Goal: Transaction & Acquisition: Book appointment/travel/reservation

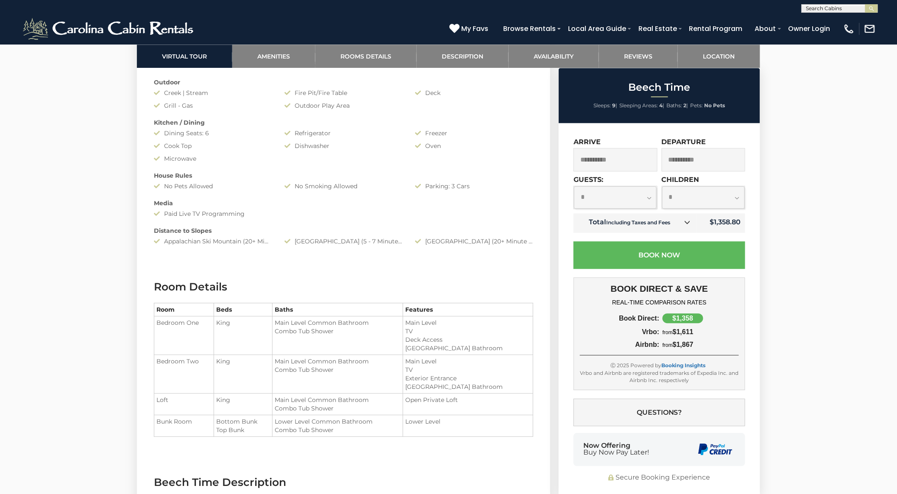
scroll to position [801, 0]
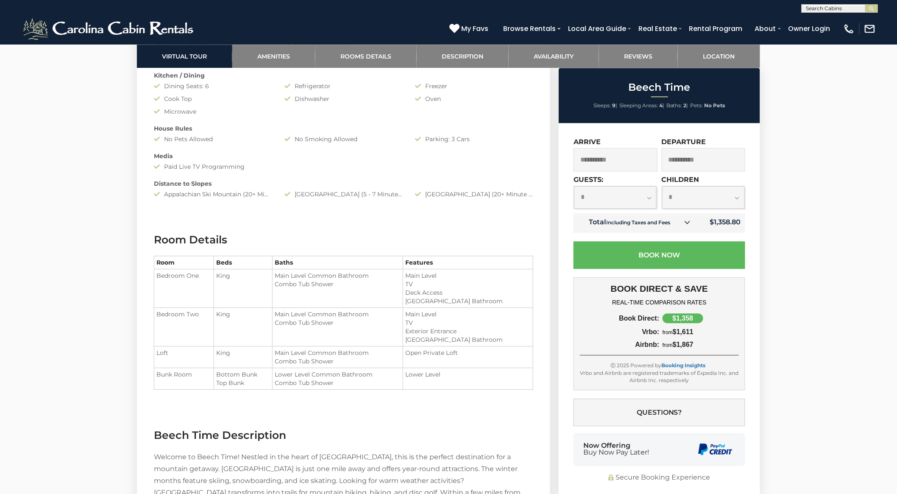
click at [620, 204] on select "**********" at bounding box center [615, 197] width 83 height 22
select select "*"
click at [574, 186] on select "**********" at bounding box center [615, 197] width 83 height 22
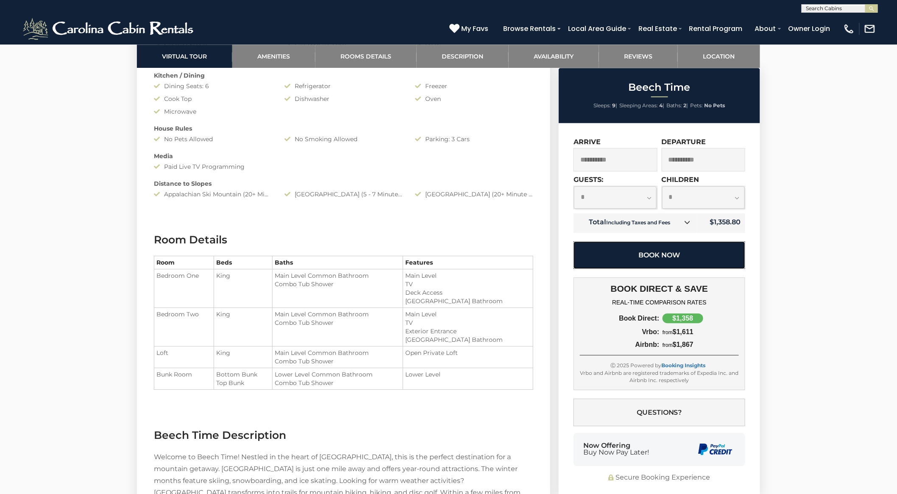
click at [648, 254] on button "Book Now" at bounding box center [660, 255] width 172 height 28
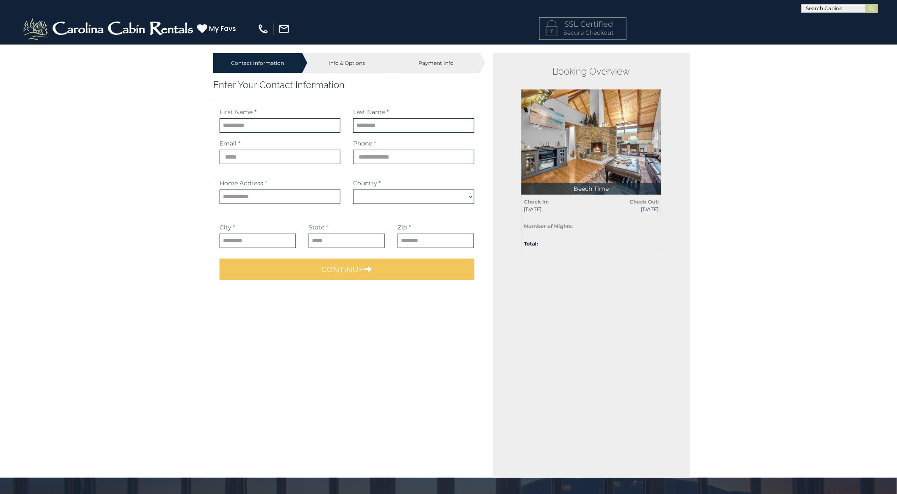
select select "*********"
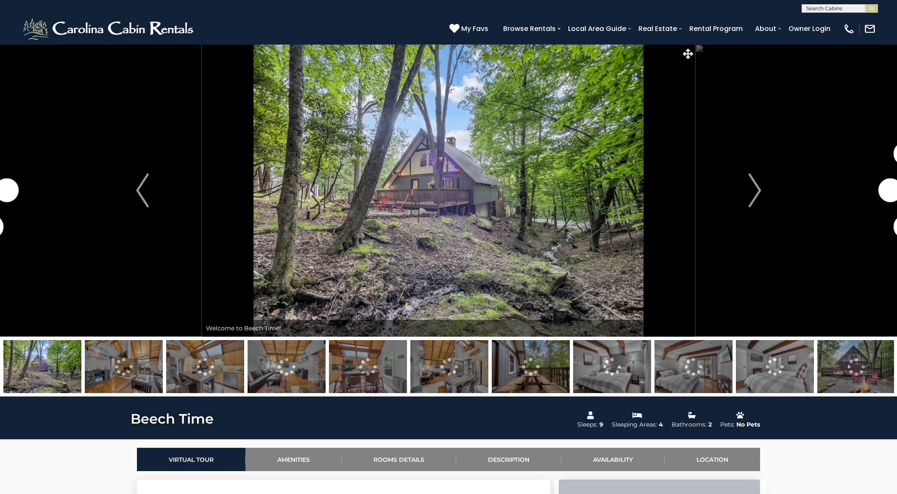
select select "*"
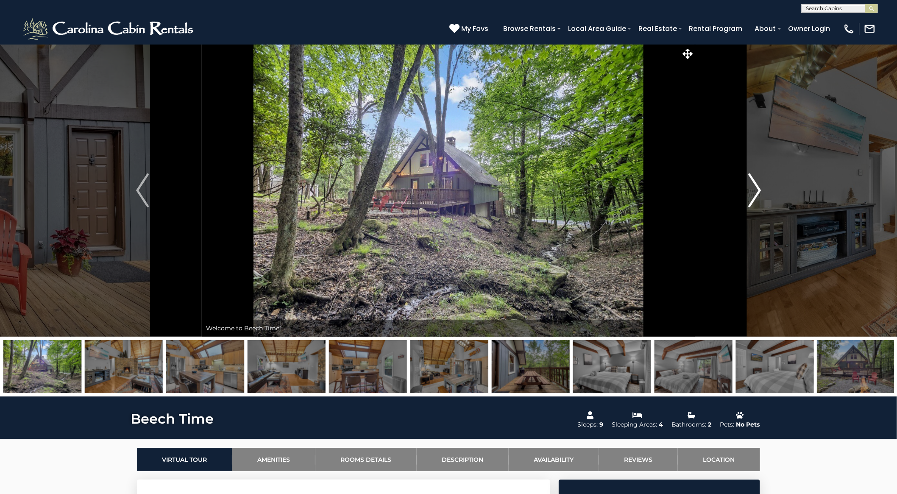
click at [757, 188] on img "Next" at bounding box center [754, 190] width 13 height 34
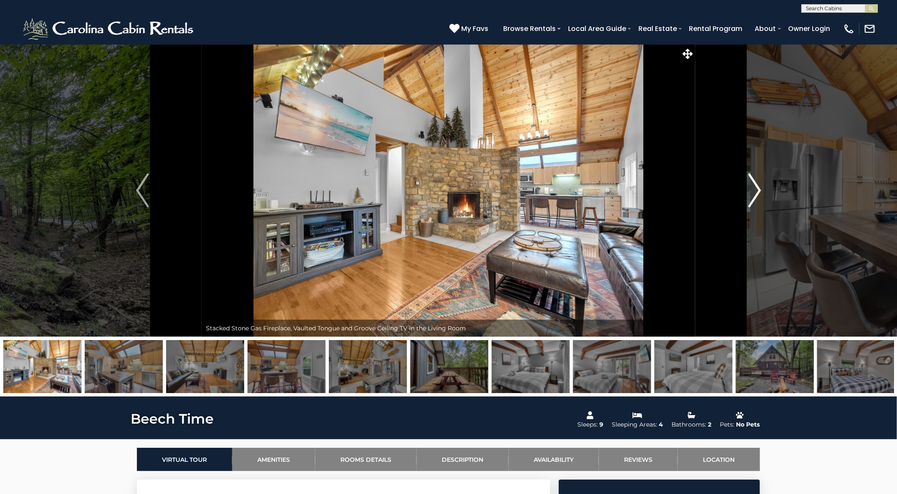
click at [757, 188] on img "Next" at bounding box center [754, 190] width 13 height 34
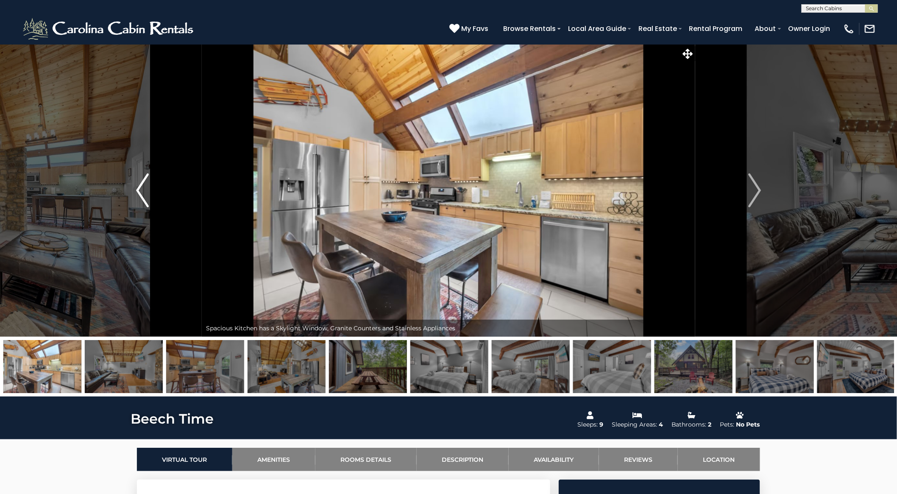
click at [142, 188] on img "Previous" at bounding box center [142, 190] width 13 height 34
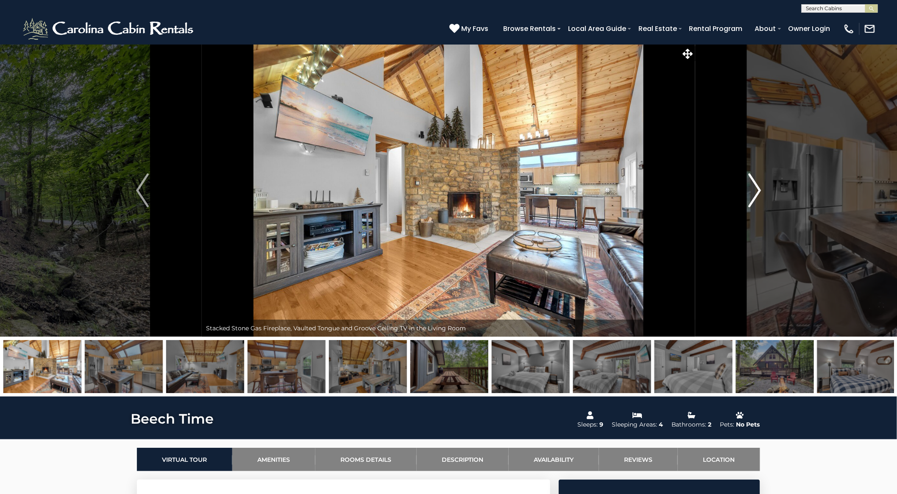
click at [756, 185] on img "Next" at bounding box center [754, 190] width 13 height 34
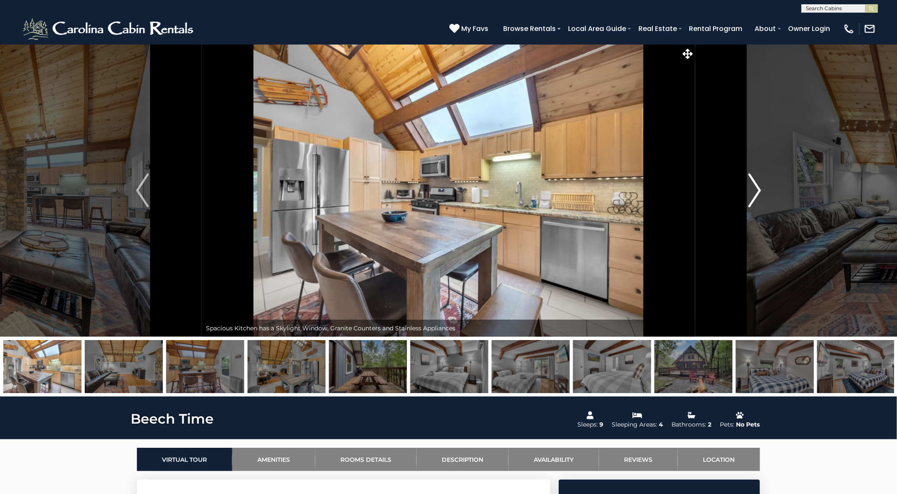
click at [756, 185] on img "Next" at bounding box center [754, 190] width 13 height 34
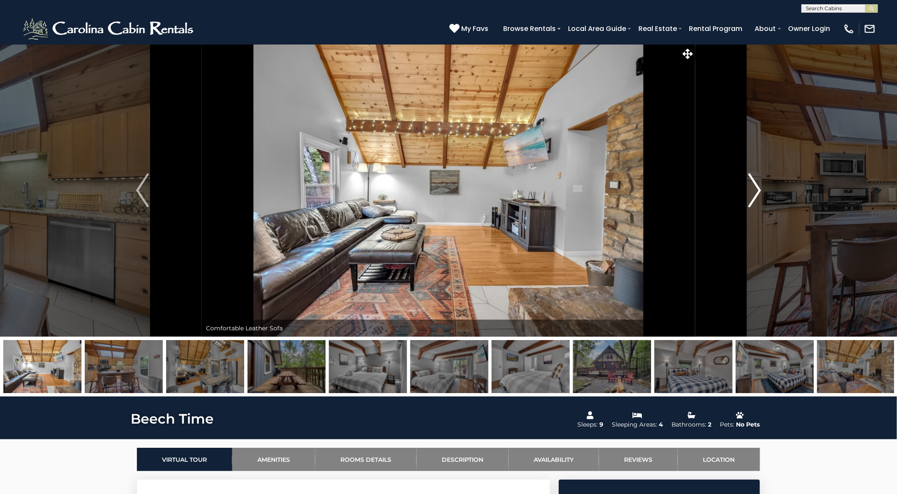
click at [756, 185] on img "Next" at bounding box center [754, 190] width 13 height 34
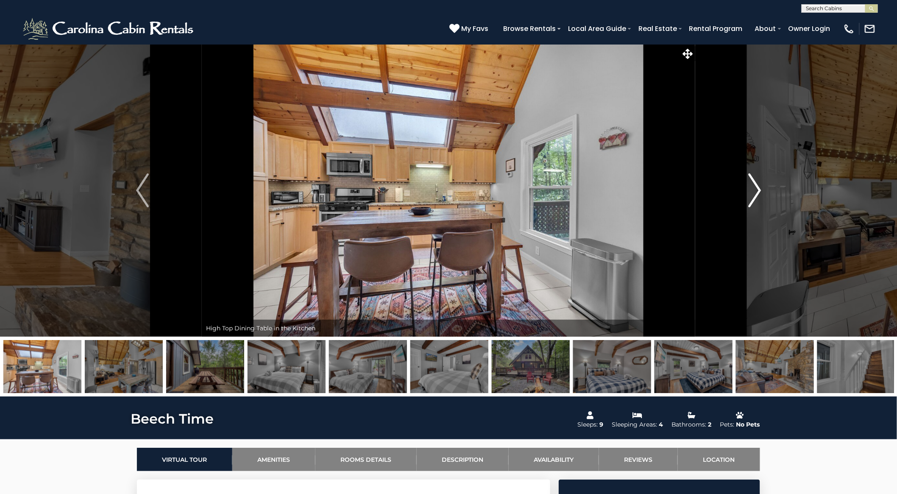
click at [756, 185] on img "Next" at bounding box center [754, 190] width 13 height 34
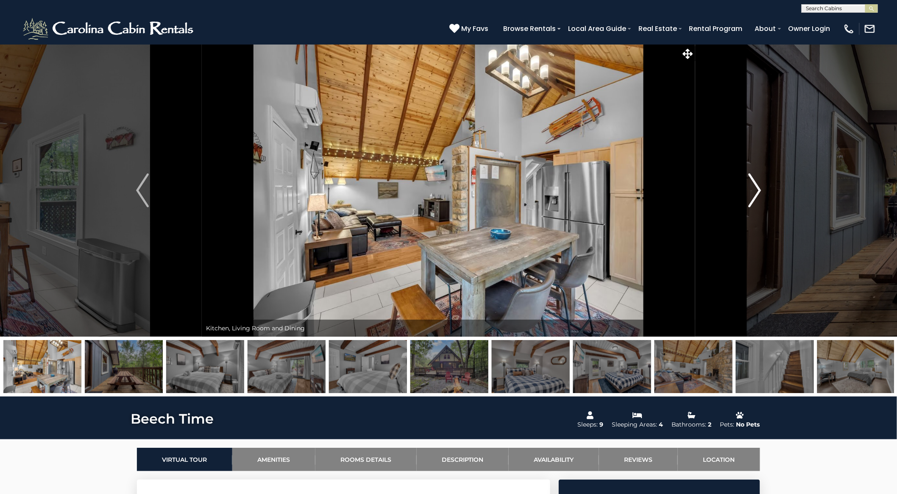
click at [756, 185] on img "Next" at bounding box center [754, 190] width 13 height 34
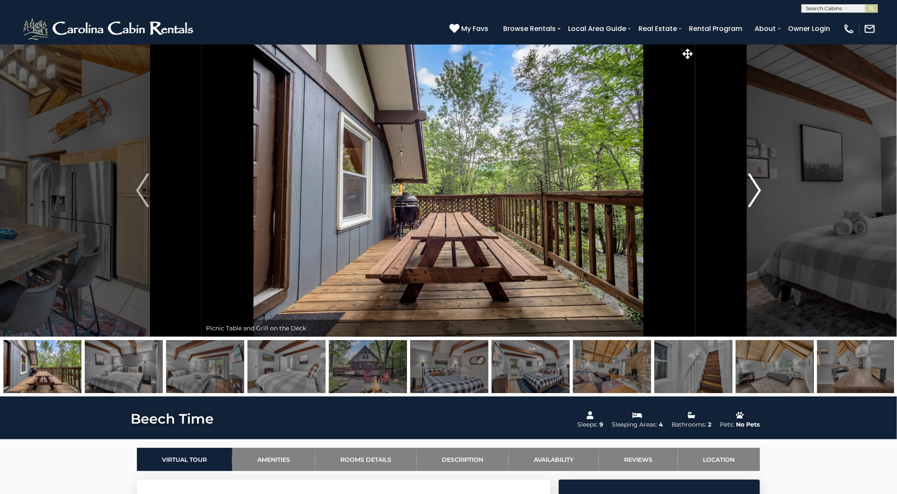
click at [756, 185] on img "Next" at bounding box center [754, 190] width 13 height 34
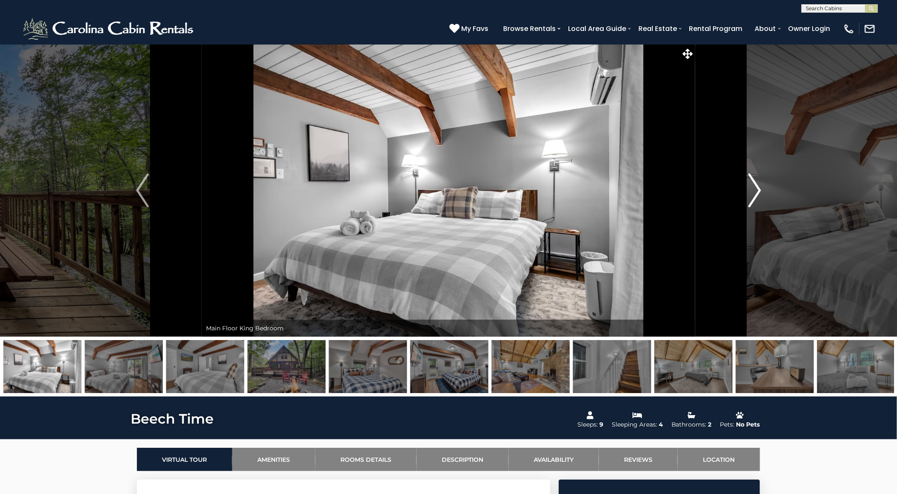
click at [756, 185] on img "Next" at bounding box center [754, 190] width 13 height 34
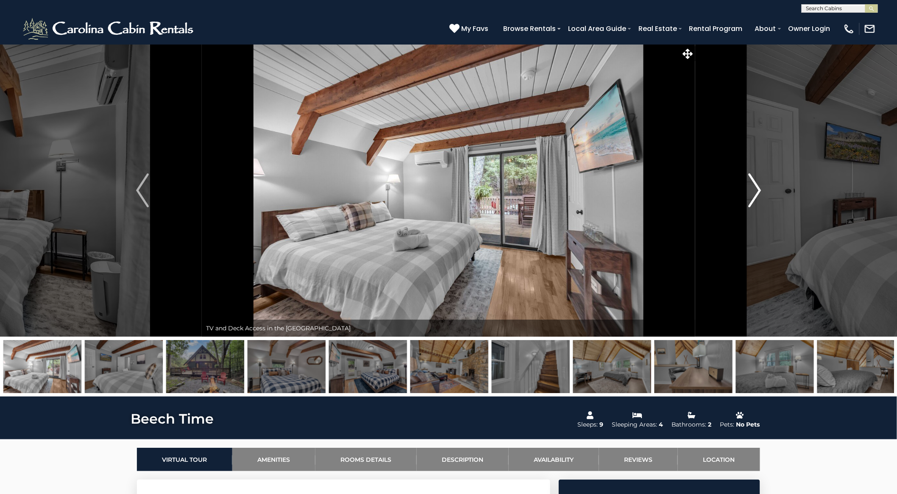
click at [756, 185] on img "Next" at bounding box center [754, 190] width 13 height 34
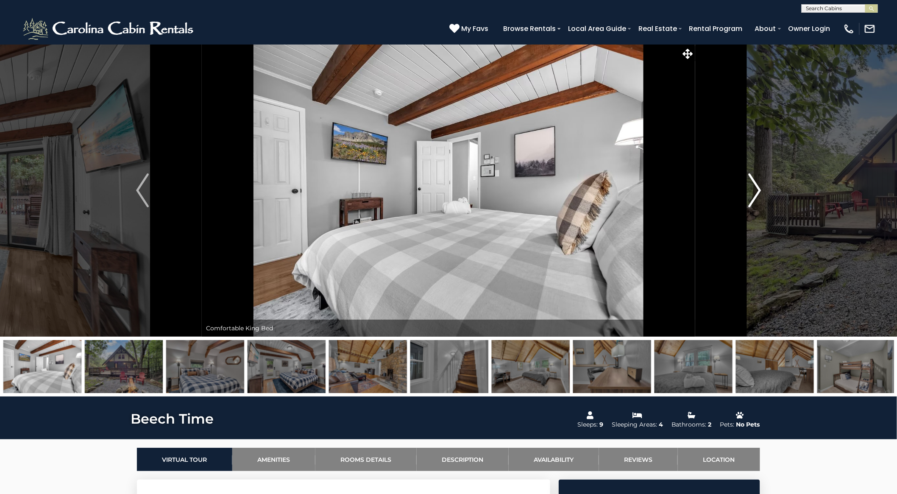
click at [756, 185] on img "Next" at bounding box center [754, 190] width 13 height 34
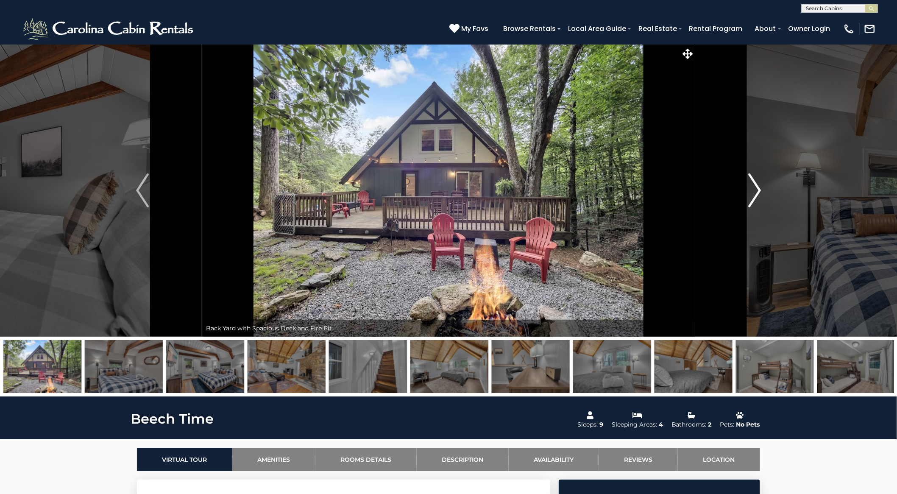
click at [756, 185] on img "Next" at bounding box center [754, 190] width 13 height 34
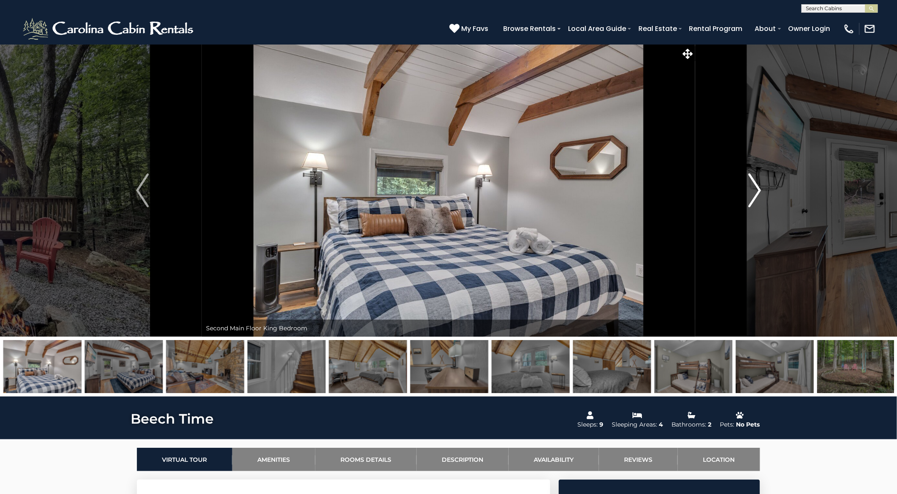
click at [756, 185] on img "Next" at bounding box center [754, 190] width 13 height 34
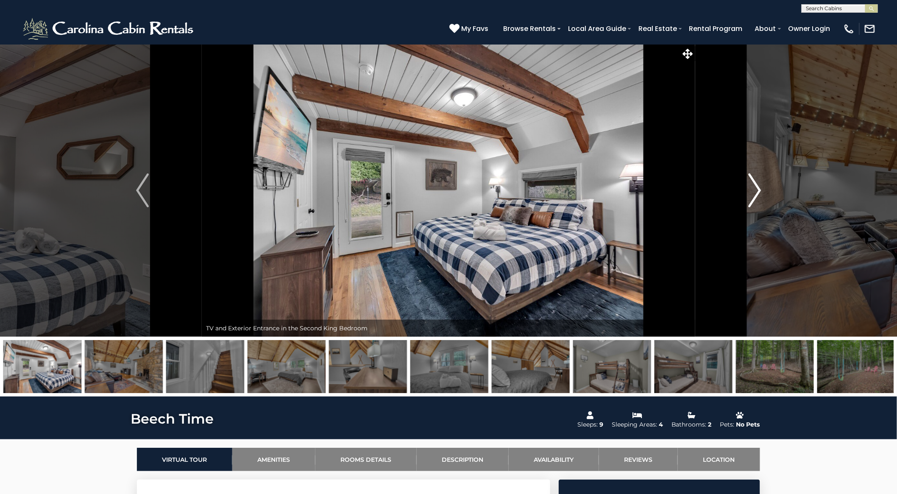
click at [756, 185] on img "Next" at bounding box center [754, 190] width 13 height 34
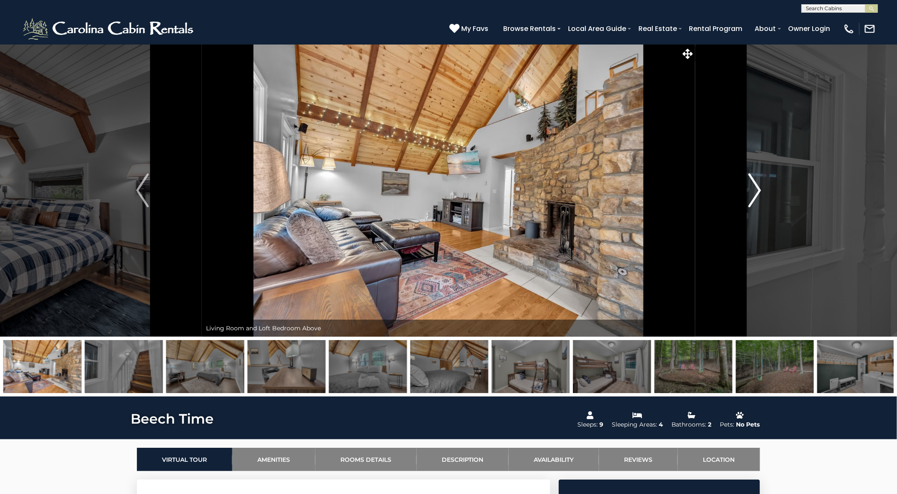
click at [756, 185] on img "Next" at bounding box center [754, 190] width 13 height 34
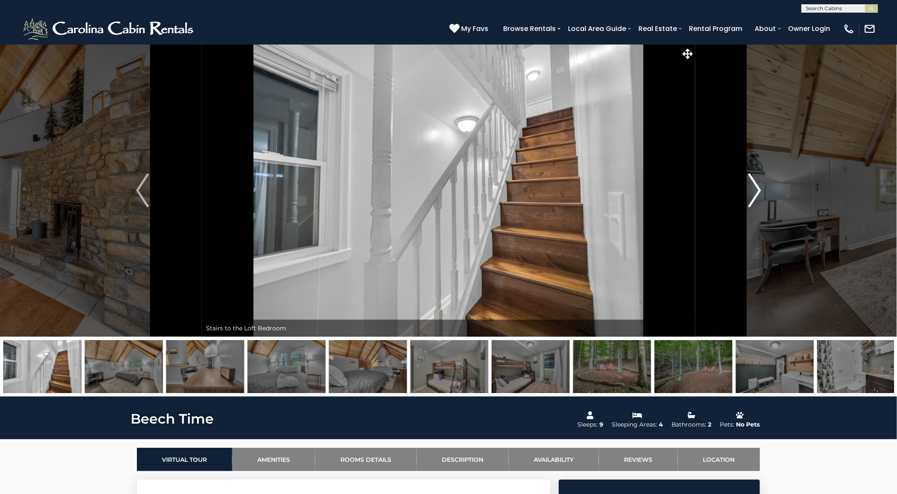
click at [756, 185] on img "Next" at bounding box center [754, 190] width 13 height 34
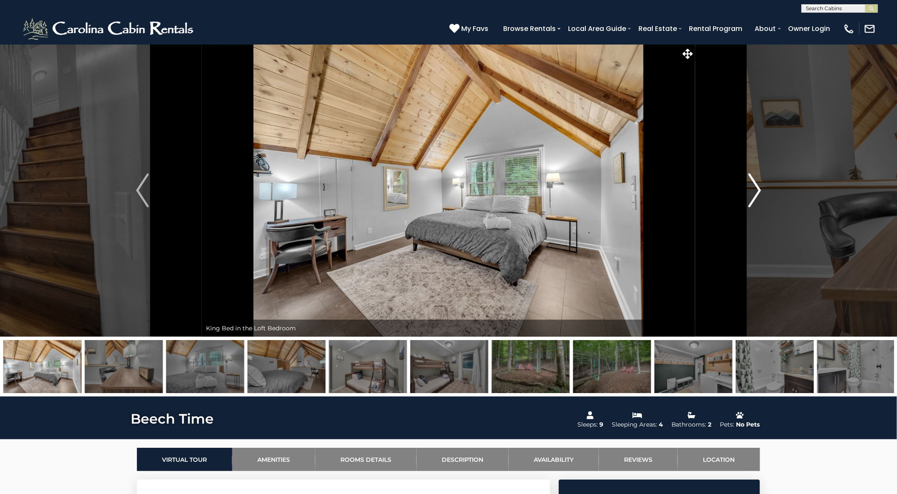
click at [756, 185] on img "Next" at bounding box center [754, 190] width 13 height 34
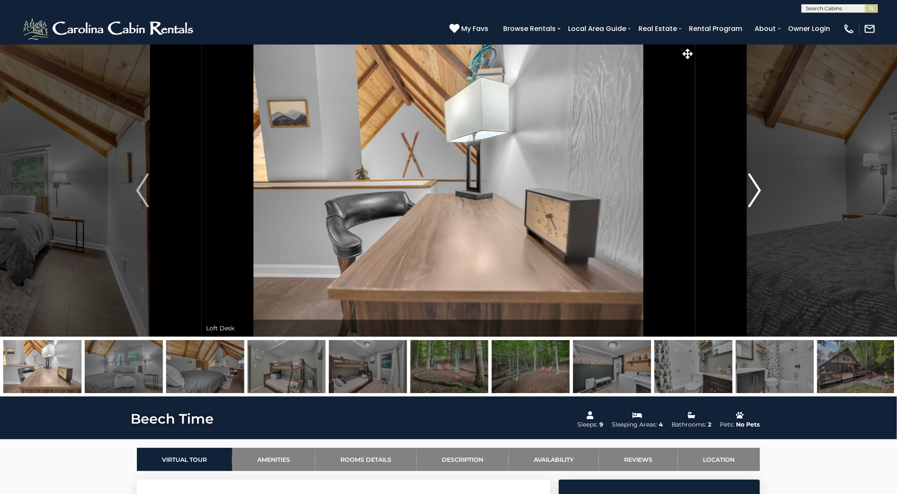
click at [756, 185] on img "Next" at bounding box center [754, 190] width 13 height 34
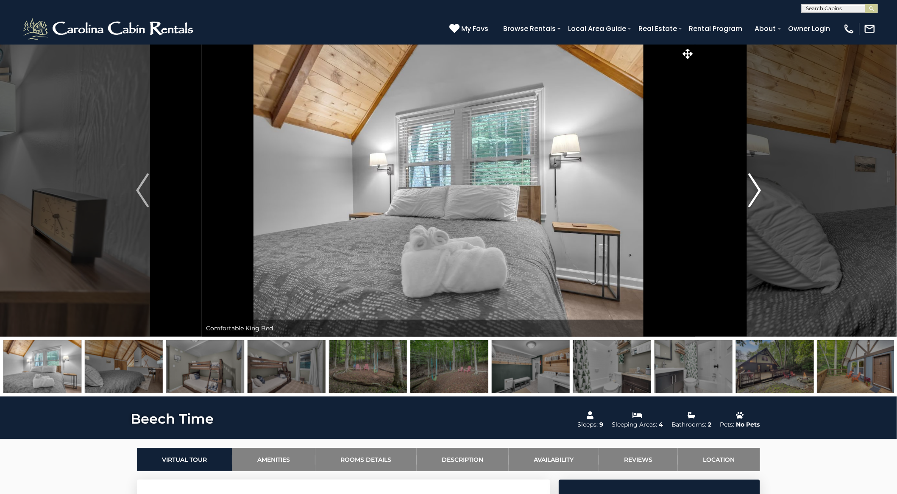
click at [756, 185] on img "Next" at bounding box center [754, 190] width 13 height 34
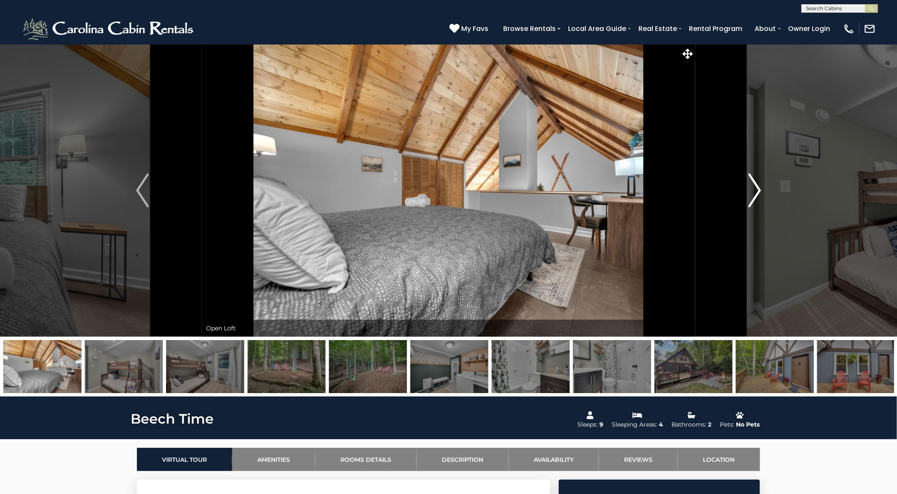
click at [756, 185] on img "Next" at bounding box center [754, 190] width 13 height 34
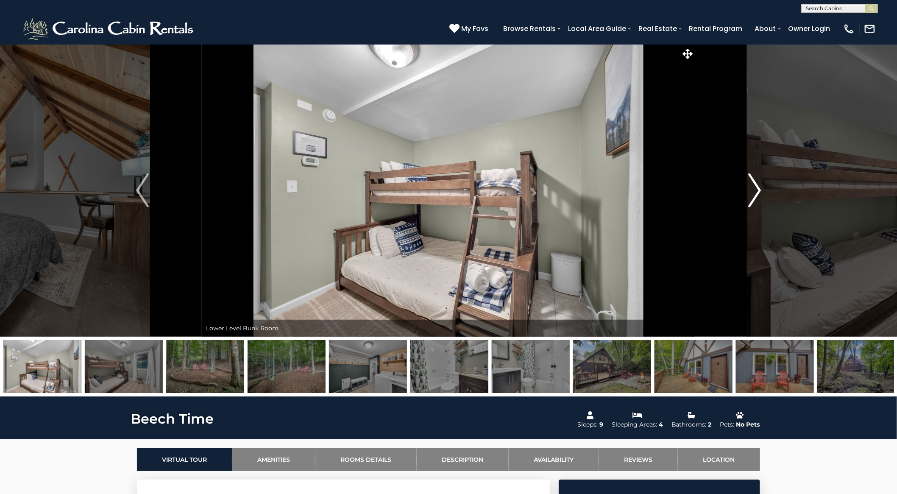
click at [756, 185] on img "Next" at bounding box center [754, 190] width 13 height 34
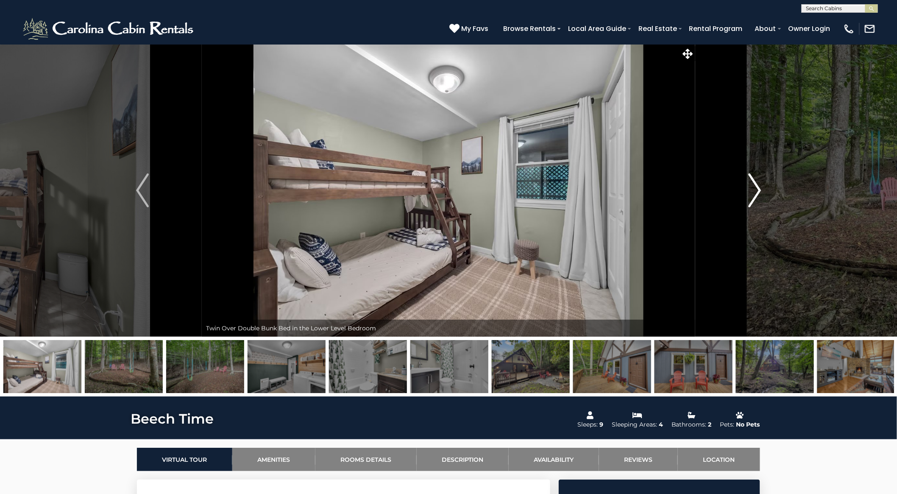
click at [756, 185] on img "Next" at bounding box center [754, 190] width 13 height 34
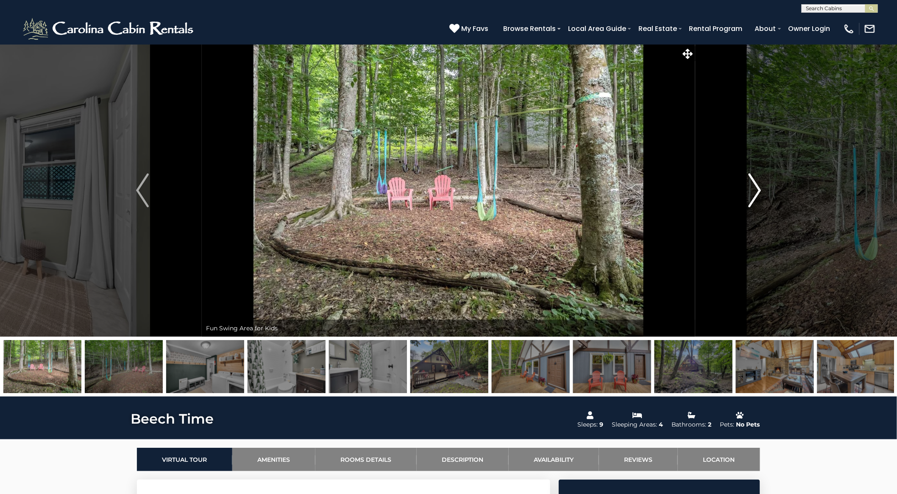
click at [756, 185] on img "Next" at bounding box center [754, 190] width 13 height 34
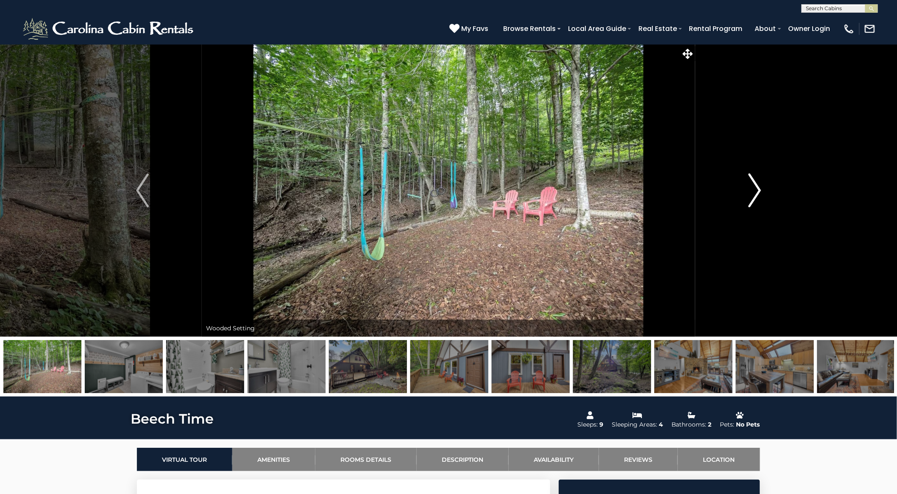
click at [756, 185] on img "Next" at bounding box center [754, 190] width 13 height 34
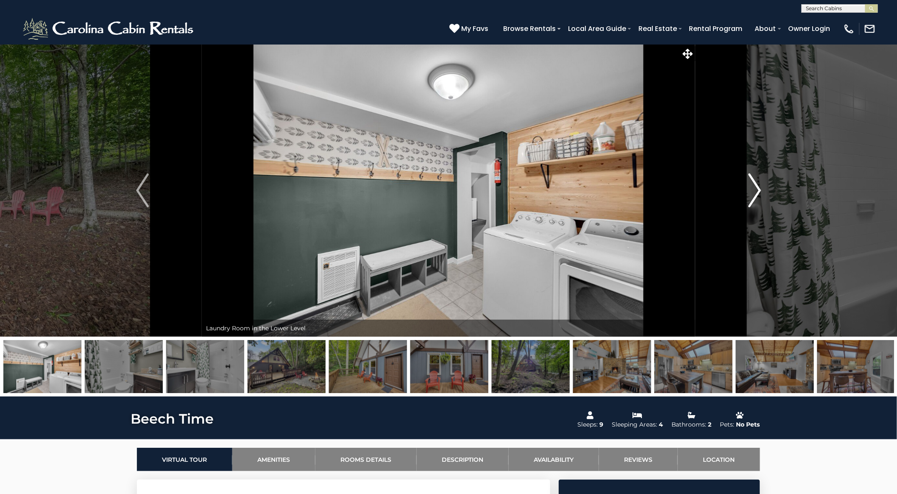
click at [756, 185] on img "Next" at bounding box center [754, 190] width 13 height 34
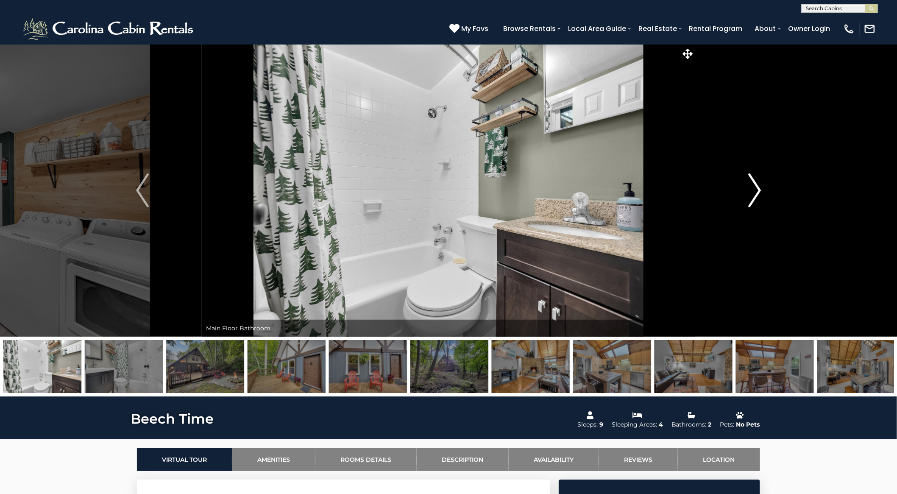
click at [756, 185] on img "Next" at bounding box center [754, 190] width 13 height 34
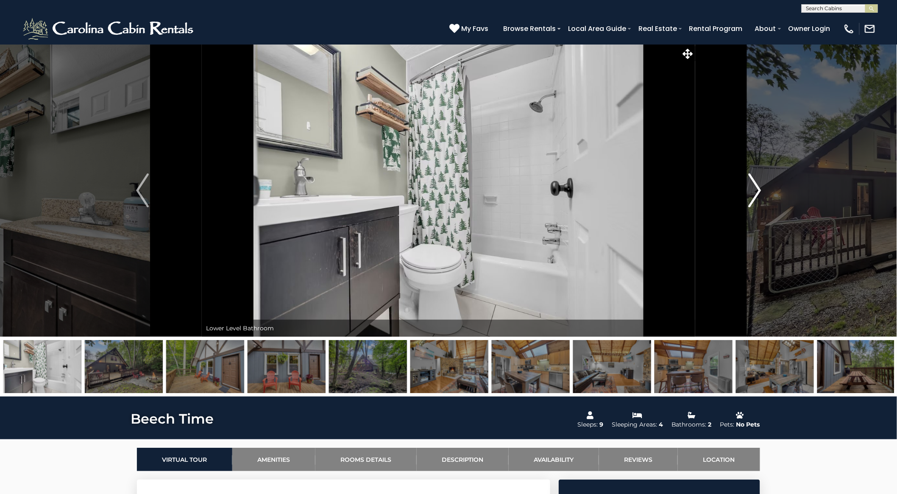
click at [756, 185] on img "Next" at bounding box center [754, 190] width 13 height 34
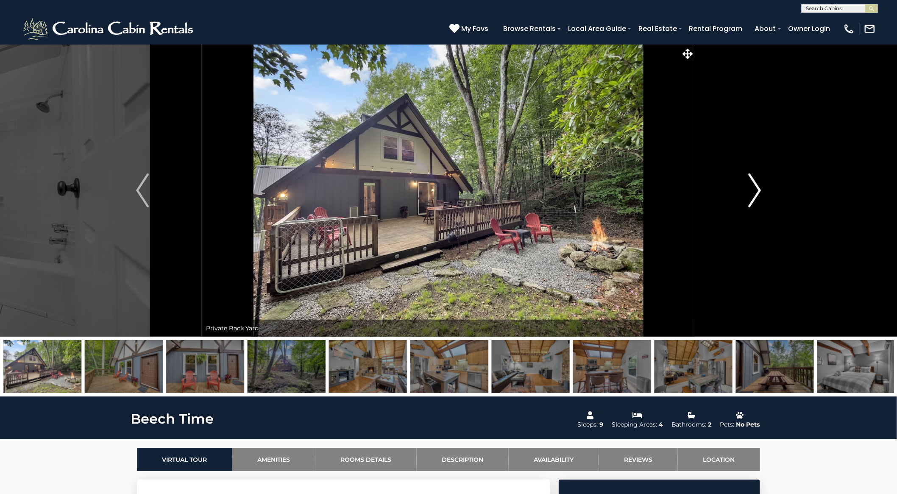
click at [757, 186] on img "Next" at bounding box center [754, 190] width 13 height 34
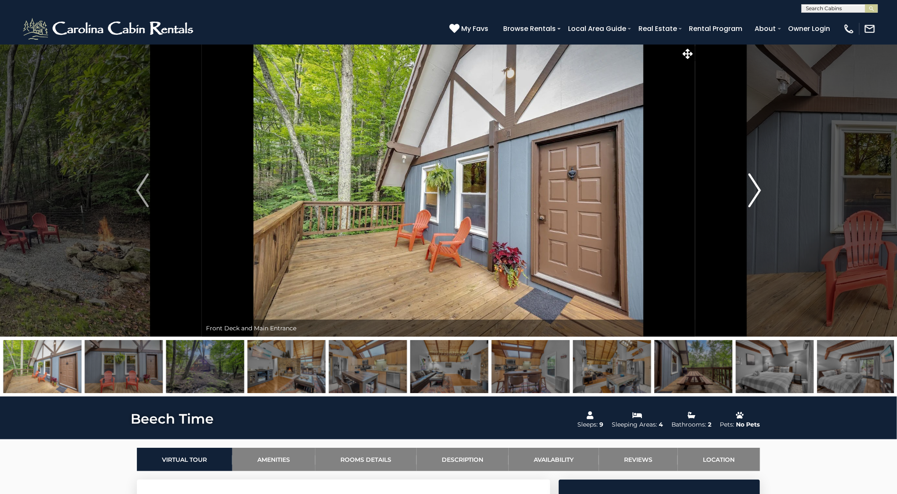
click at [757, 186] on img "Next" at bounding box center [754, 190] width 13 height 34
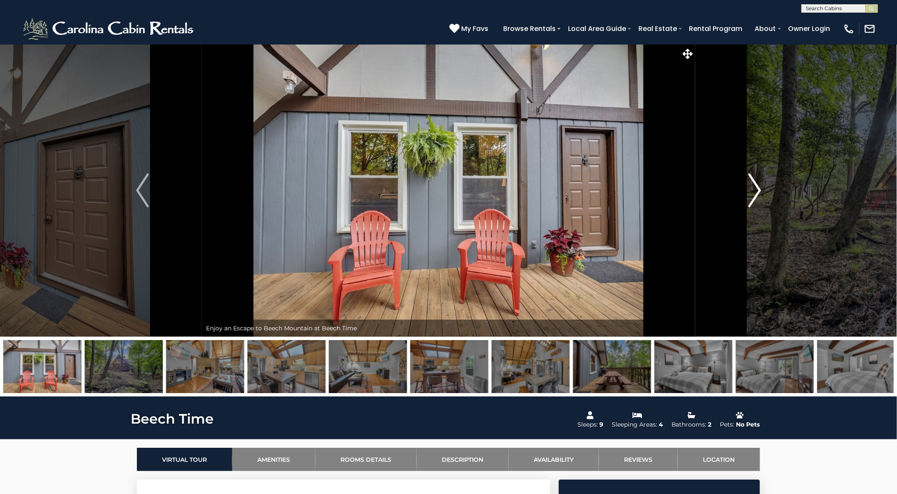
click at [757, 186] on img "Next" at bounding box center [754, 190] width 13 height 34
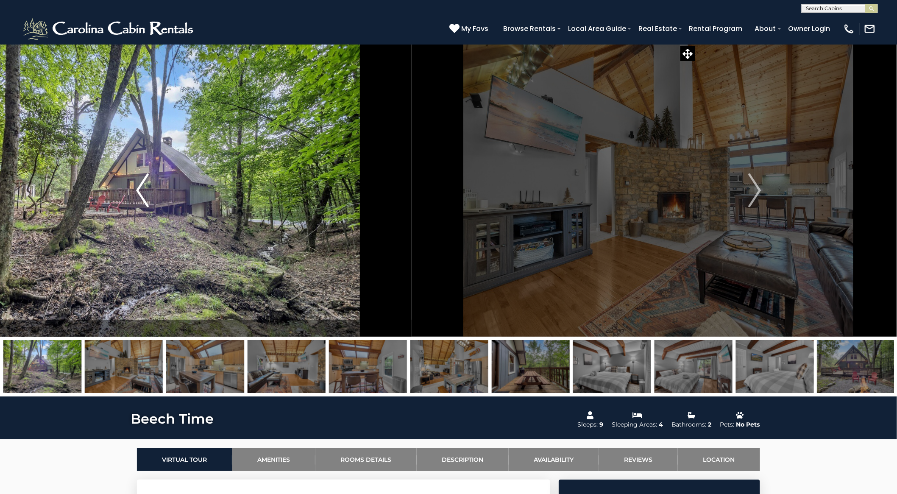
drag, startPoint x: 516, startPoint y: 255, endPoint x: 196, endPoint y: 263, distance: 319.4
click at [202, 265] on div "Enjoy an Escape to Beech Mountain at Beech Time" at bounding box center [449, 190] width 494 height 293
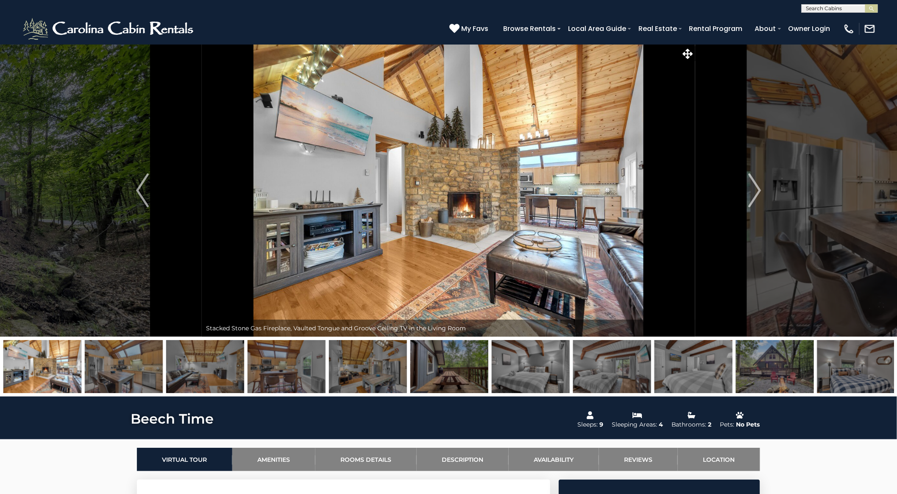
drag, startPoint x: 100, startPoint y: 234, endPoint x: 414, endPoint y: 269, distance: 316.6
click at [414, 269] on div "Enjoy an Escape to Beech Mountain at Beech Time" at bounding box center [449, 190] width 494 height 293
drag, startPoint x: 109, startPoint y: 206, endPoint x: 155, endPoint y: 207, distance: 46.2
click at [155, 207] on button "Previous" at bounding box center [142, 190] width 119 height 293
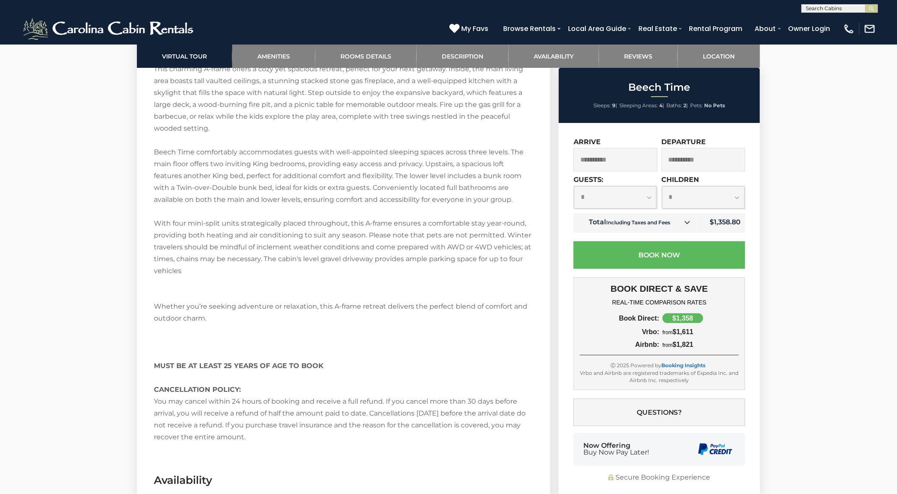
scroll to position [1083, 0]
